Goal: Task Accomplishment & Management: Use online tool/utility

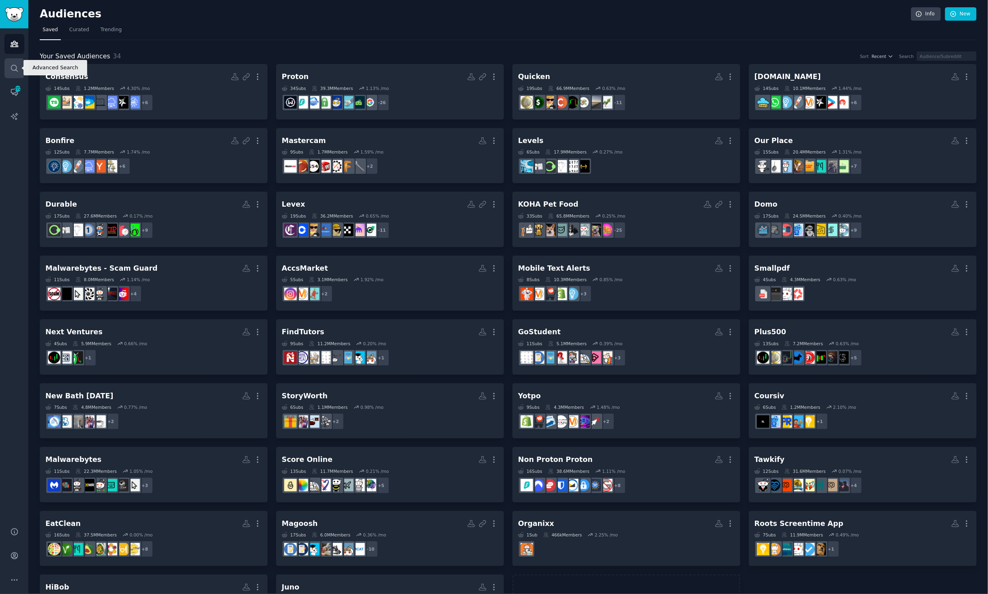
click at [19, 71] on link "Search" at bounding box center [14, 68] width 20 height 20
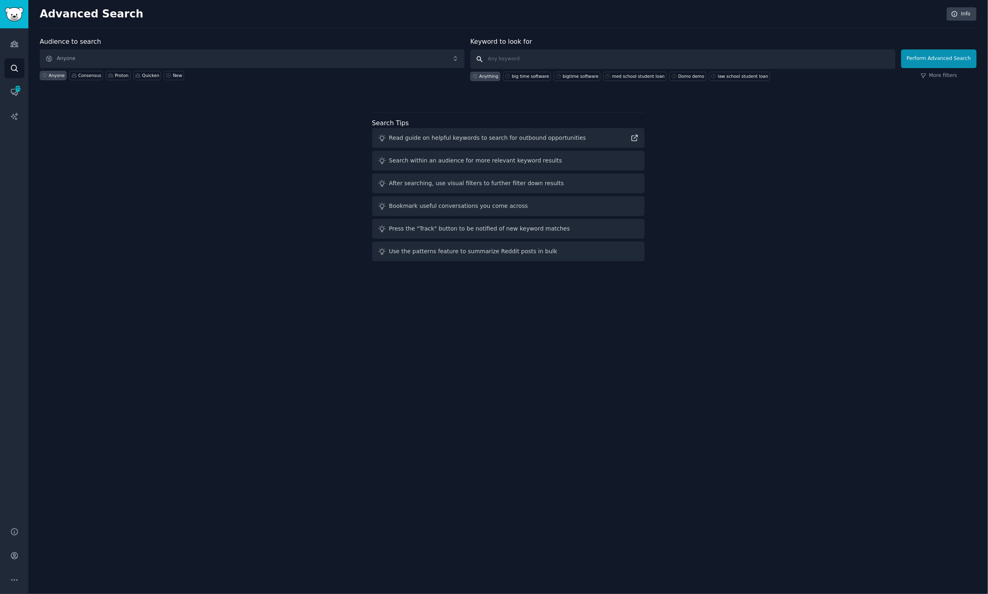
click at [494, 53] on input "text" at bounding box center [682, 58] width 425 height 19
type input "claim app"
click button "Perform Advanced Search" at bounding box center [938, 58] width 75 height 19
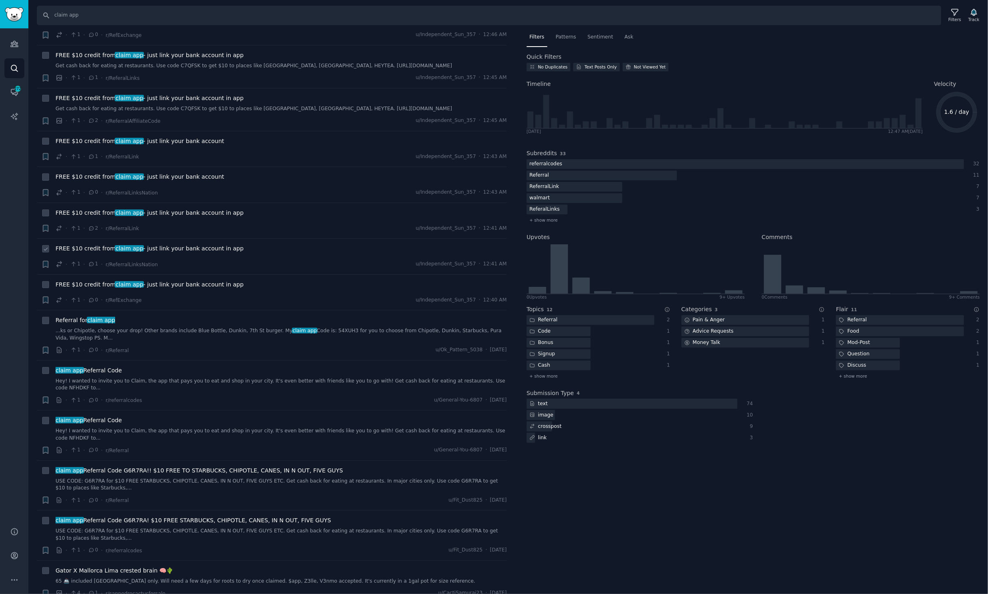
scroll to position [79, 0]
click at [592, 32] on div "Sentiment" at bounding box center [599, 39] width 31 height 17
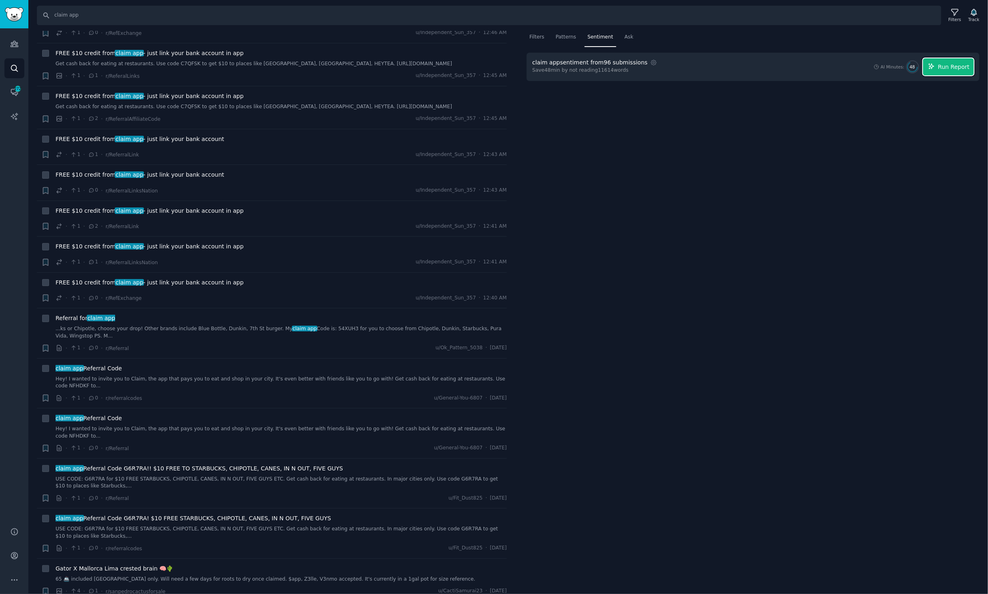
click at [943, 64] on span "Run Report" at bounding box center [954, 67] width 32 height 9
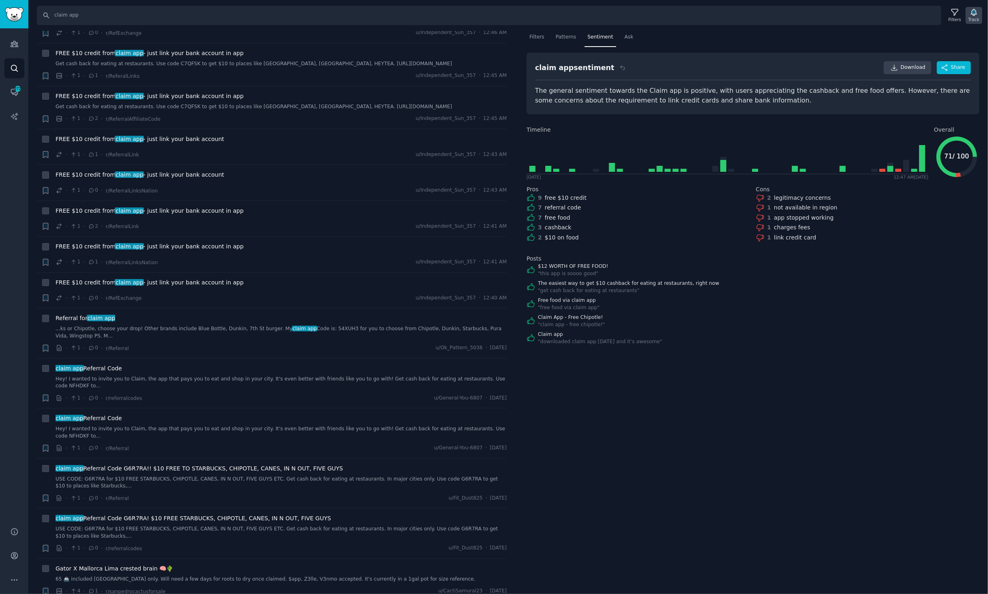
click at [972, 11] on icon "button" at bounding box center [974, 12] width 6 height 6
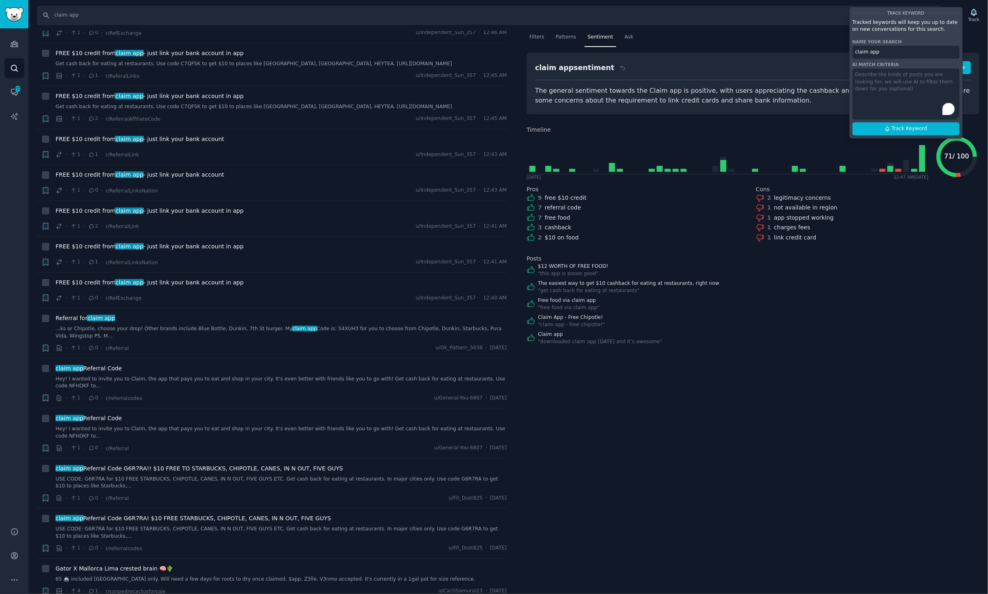
click at [916, 88] on textarea "To enrich screen reader interactions, please activate Accessibility in Grammarl…" at bounding box center [905, 93] width 107 height 51
click at [870, 88] on textarea "To enrich screen reader interactions, please activate Accessibility in Grammarl…" at bounding box center [905, 93] width 107 height 51
paste textarea "Claim helps you join class action settlements from companies that may have misl…"
drag, startPoint x: 911, startPoint y: 101, endPoint x: 942, endPoint y: 86, distance: 33.9
click at [942, 86] on textarea "Claim helps you join class action settlements from companies that may have misl…" at bounding box center [905, 93] width 107 height 51
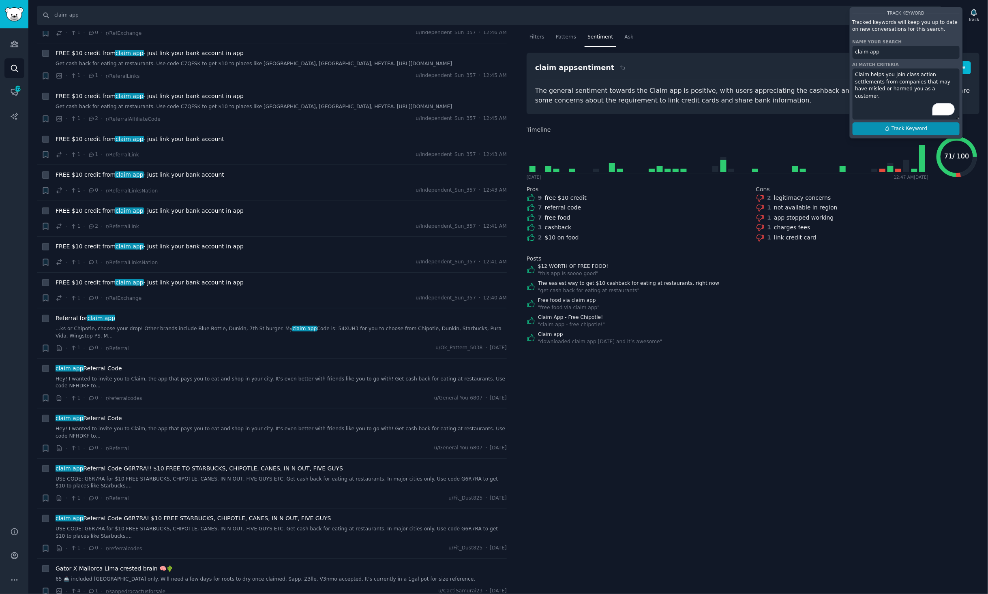
type textarea "Claim helps you join class action settlements from companies that may have misl…"
click at [935, 134] on button "Track Keyword" at bounding box center [905, 128] width 107 height 13
type input "claim app"
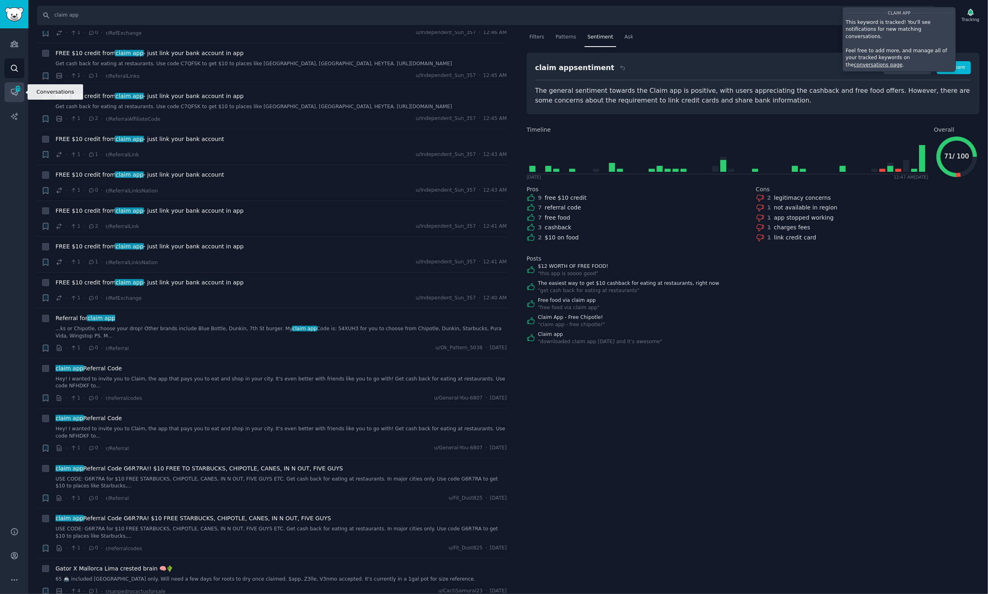
click at [21, 85] on icon "Sidebar" at bounding box center [17, 88] width 7 height 7
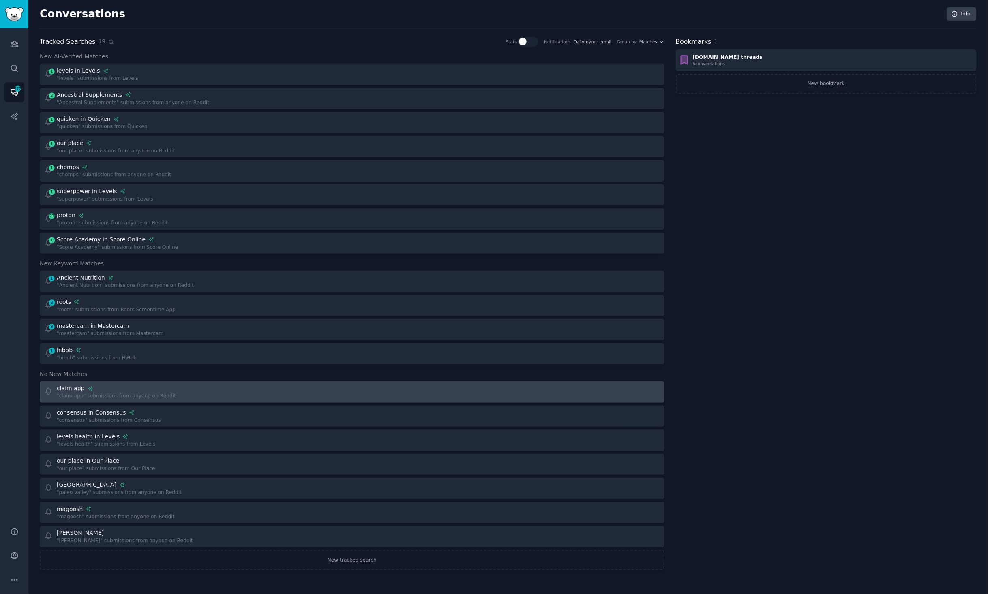
click at [169, 399] on div "claim app "claim app" submissions from anyone on Reddit" at bounding box center [195, 392] width 302 height 16
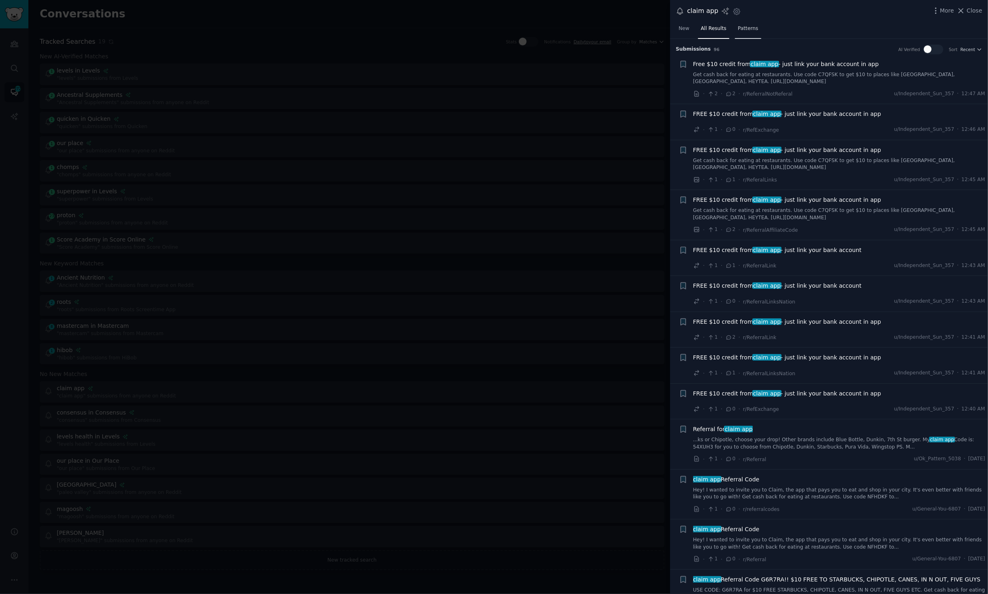
click at [741, 30] on span "Patterns" at bounding box center [748, 28] width 20 height 7
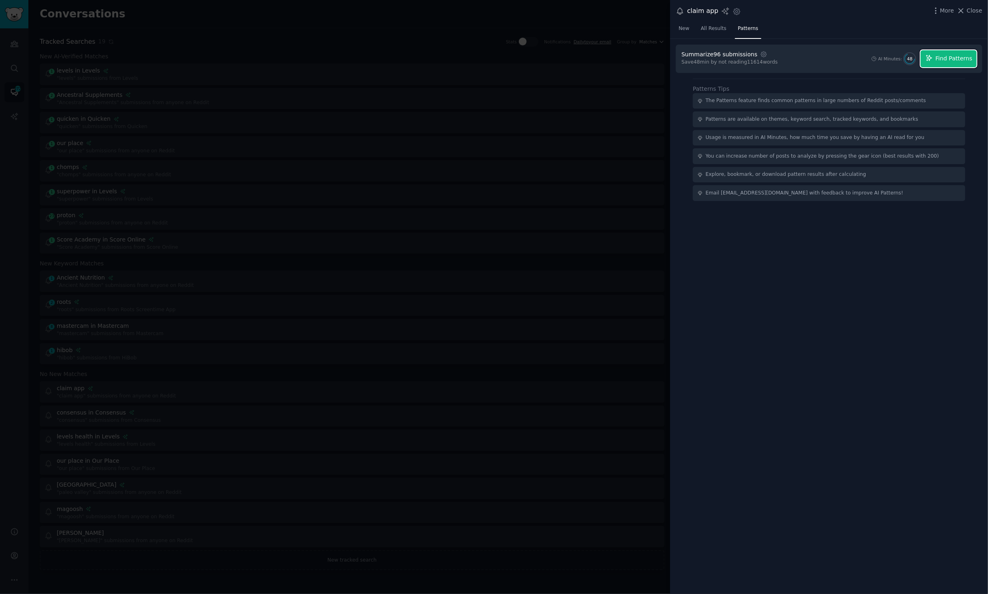
click at [940, 60] on span "Find Patterns" at bounding box center [953, 58] width 37 height 9
